Goal: Navigation & Orientation: Find specific page/section

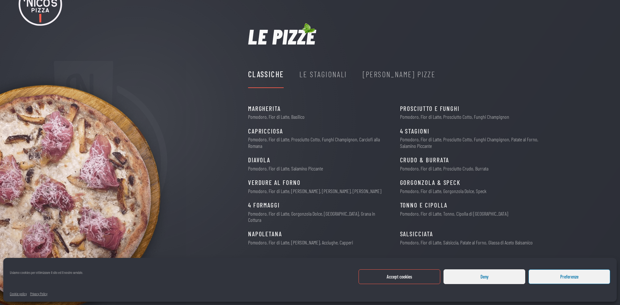
click at [346, 78] on div "Le Stagionali" at bounding box center [323, 74] width 47 height 12
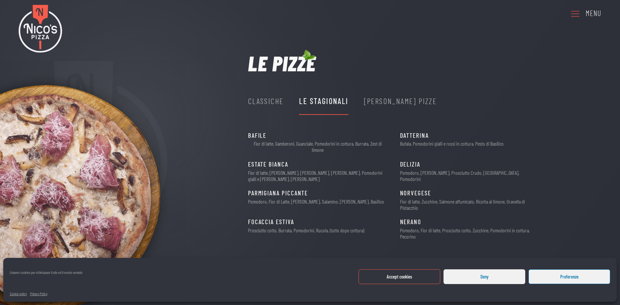
scroll to position [9, 0]
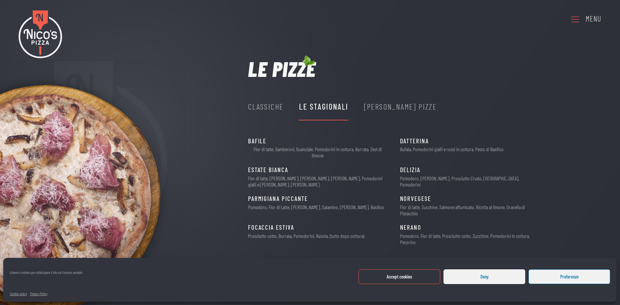
click at [383, 105] on div "Nico's Pizze" at bounding box center [400, 106] width 73 height 12
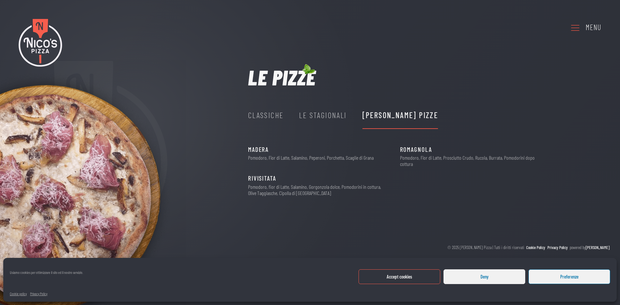
scroll to position [0, 0]
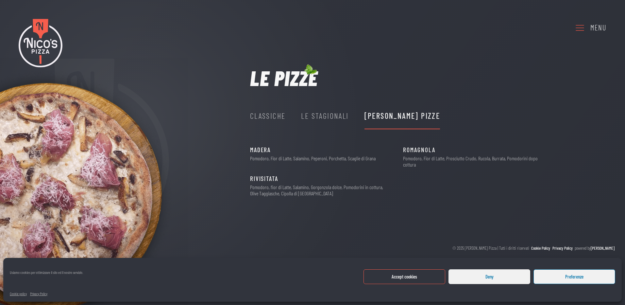
click at [284, 118] on div "Classiche" at bounding box center [268, 116] width 36 height 12
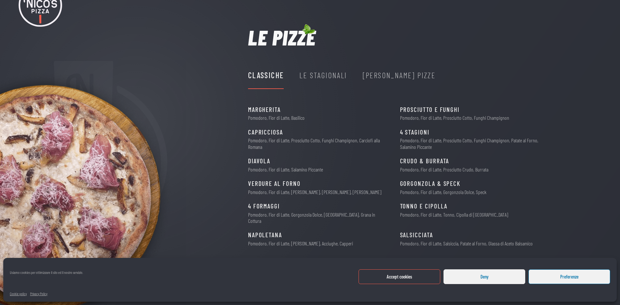
scroll to position [41, 0]
click at [316, 69] on div "Le Stagionali" at bounding box center [323, 74] width 47 height 12
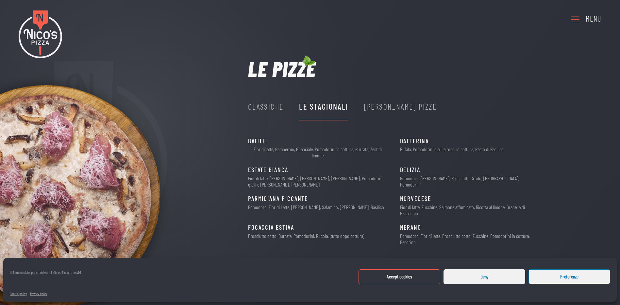
click at [383, 105] on div "Nico's Pizze" at bounding box center [400, 106] width 73 height 12
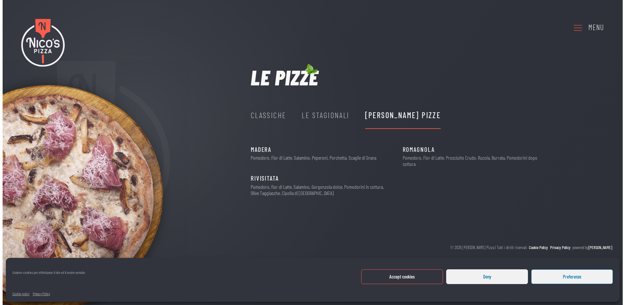
scroll to position [0, 0]
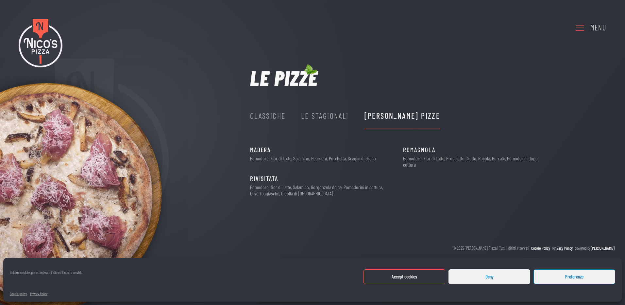
click at [590, 19] on link "Menu" at bounding box center [590, 28] width 31 height 18
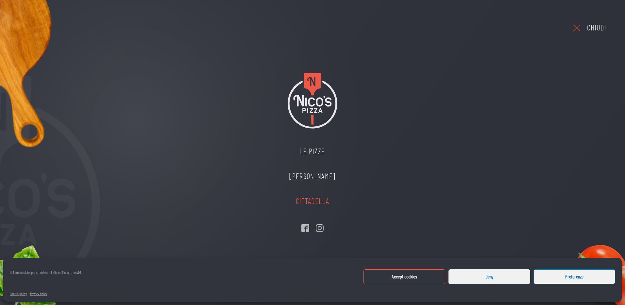
click at [308, 201] on link "Cittadella" at bounding box center [312, 201] width 59 height 25
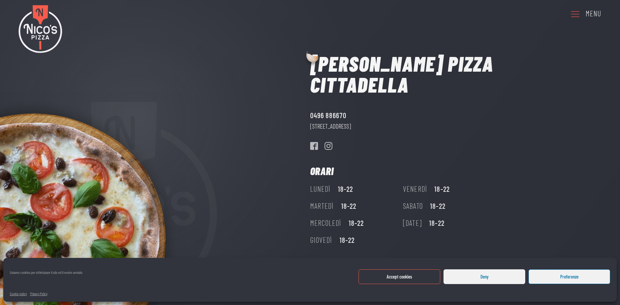
scroll to position [20, 0]
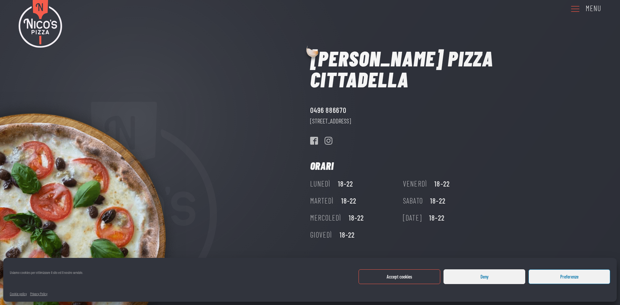
click at [415, 272] on button "Accept cookies" at bounding box center [400, 276] width 82 height 15
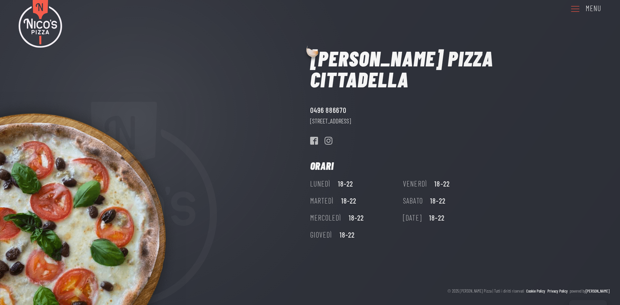
click at [597, 9] on div "Menu" at bounding box center [594, 9] width 16 height 12
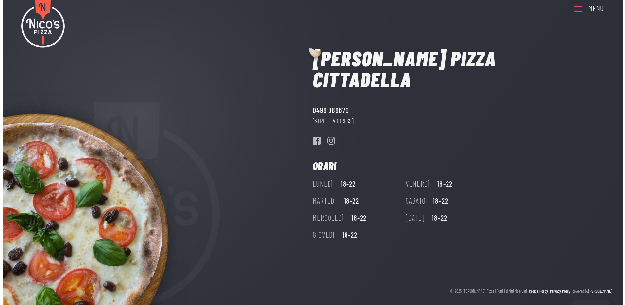
scroll to position [0, 0]
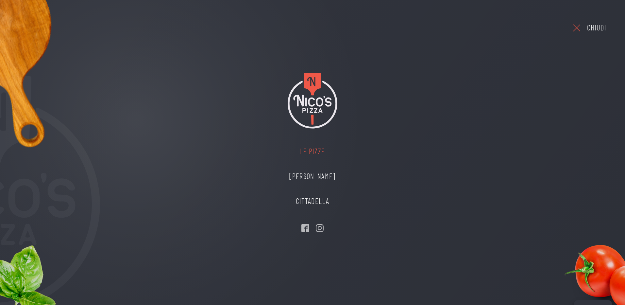
click at [302, 150] on link "Le Pizze" at bounding box center [312, 151] width 59 height 25
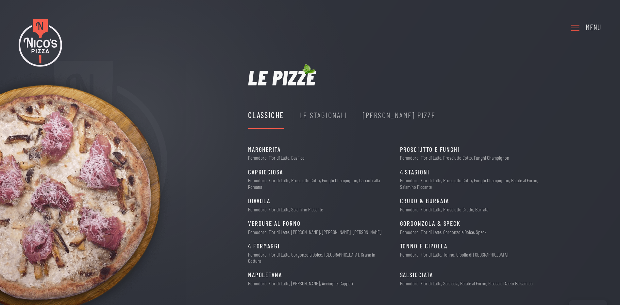
click at [314, 112] on div "Le Stagionali" at bounding box center [323, 115] width 47 height 12
